Goal: Task Accomplishment & Management: Use online tool/utility

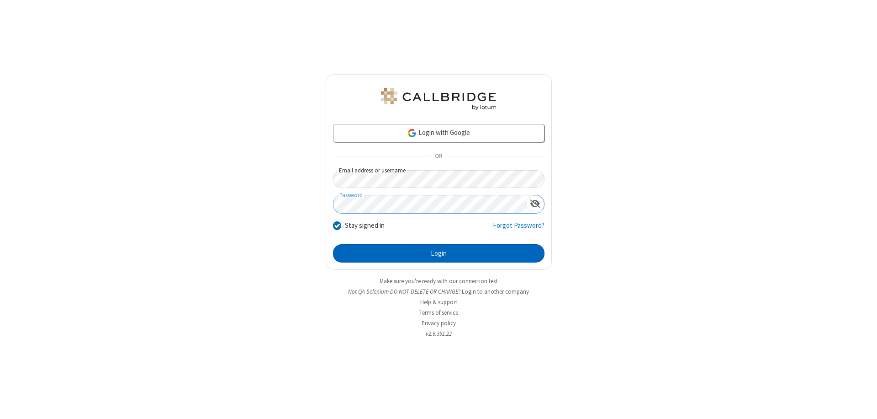
click at [439, 253] on button "Login" at bounding box center [439, 253] width 212 height 18
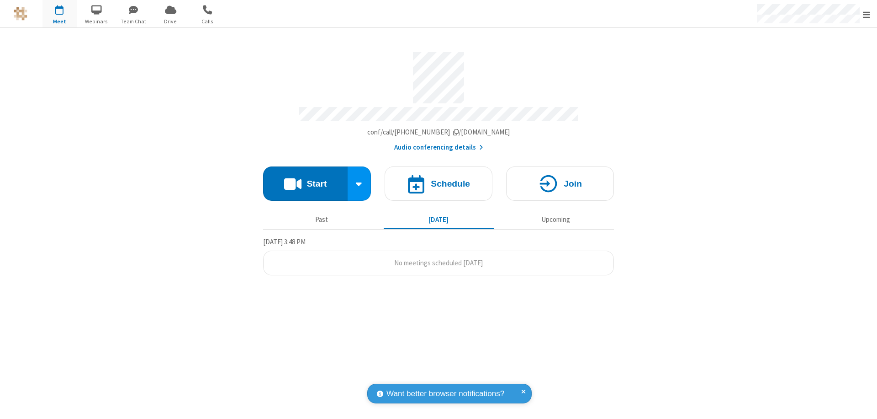
click at [305, 179] on button "Start" at bounding box center [305, 183] width 85 height 34
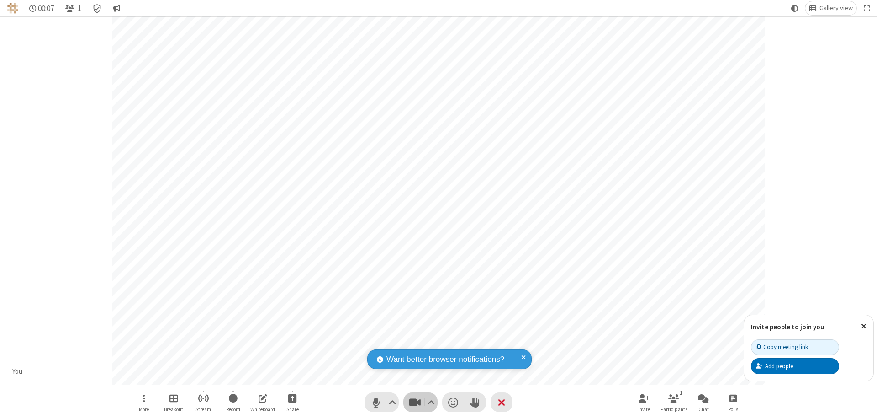
click at [415, 402] on span "Stop video (⌘+Shift+V)" at bounding box center [415, 401] width 14 height 13
click at [415, 402] on span "Start video (⌘+Shift+V)" at bounding box center [415, 401] width 14 height 13
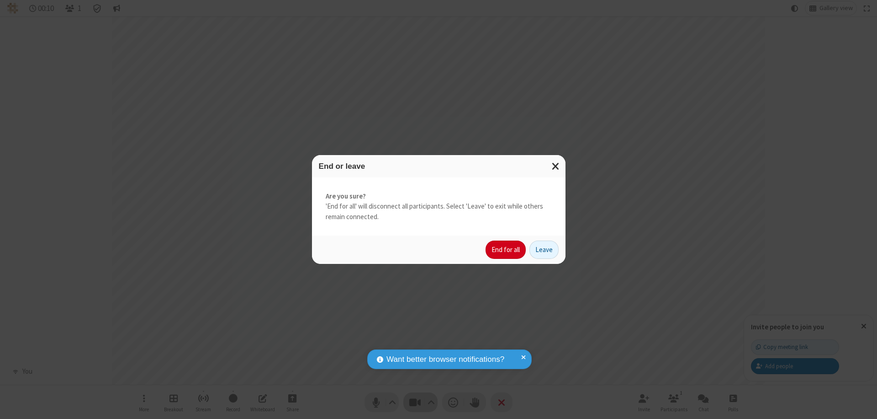
click at [506, 250] on button "End for all" at bounding box center [506, 249] width 40 height 18
